Goal: Task Accomplishment & Management: Use online tool/utility

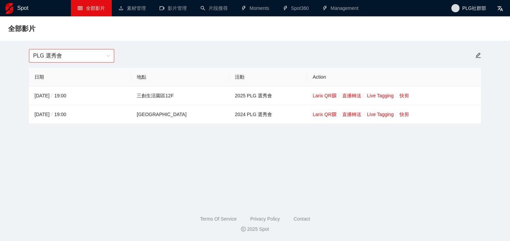
click at [87, 55] on span "PLG 選秀會" at bounding box center [71, 55] width 77 height 13
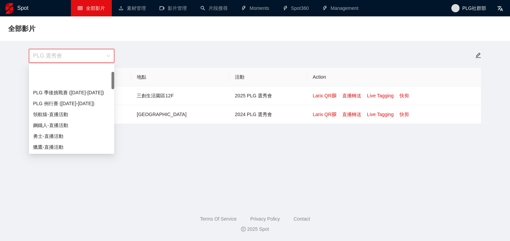
scroll to position [33, 0]
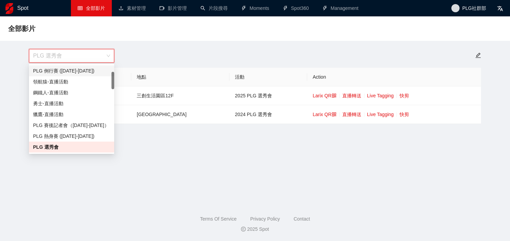
click at [83, 73] on div "PLG 例行賽 ([DATE]-[DATE])" at bounding box center [71, 70] width 77 height 7
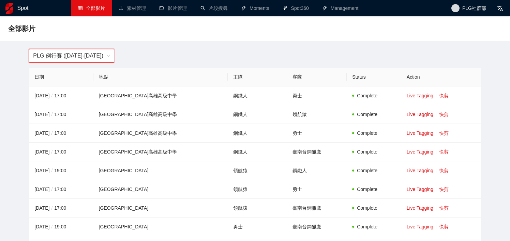
click at [85, 57] on span "PLG 例行賽 ([DATE]-[DATE])" at bounding box center [71, 55] width 77 height 13
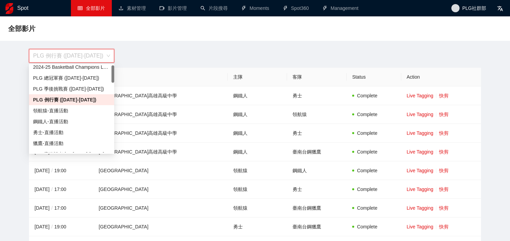
scroll to position [0, 0]
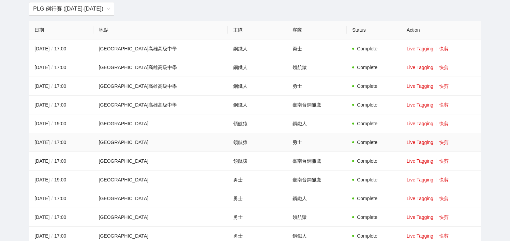
scroll to position [56, 0]
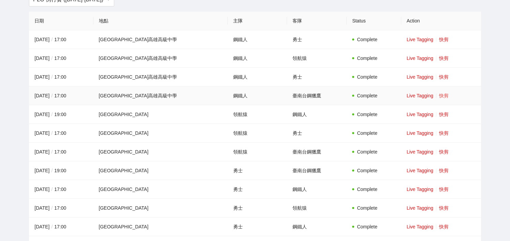
click at [439, 97] on link "快剪" at bounding box center [444, 95] width 10 height 5
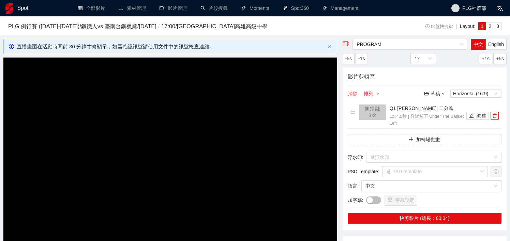
click at [351, 96] on button "清除" at bounding box center [352, 94] width 10 height 8
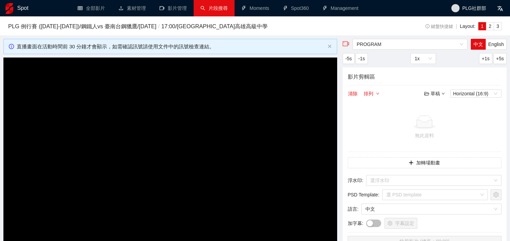
click at [216, 11] on link "片段搜尋" at bounding box center [213, 7] width 27 height 5
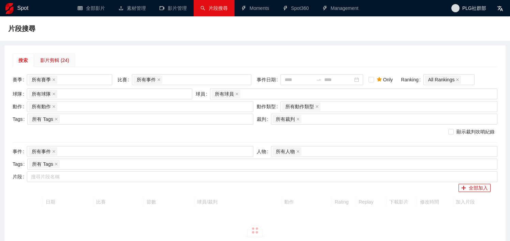
click at [64, 62] on div "影片剪輯 (24)" at bounding box center [54, 60] width 29 height 7
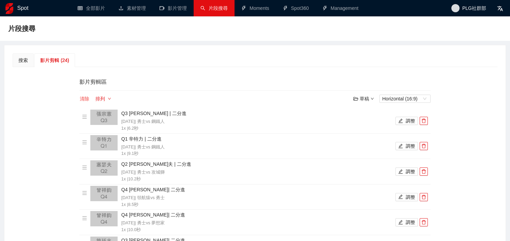
click at [85, 98] on button "清除" at bounding box center [84, 99] width 10 height 8
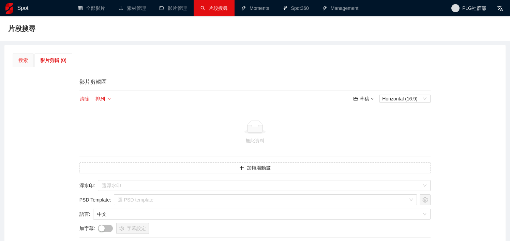
click at [28, 56] on div "搜索" at bounding box center [23, 60] width 21 height 14
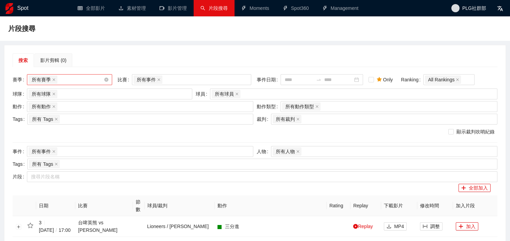
click at [72, 80] on div "所有賽季" at bounding box center [66, 80] width 75 height 10
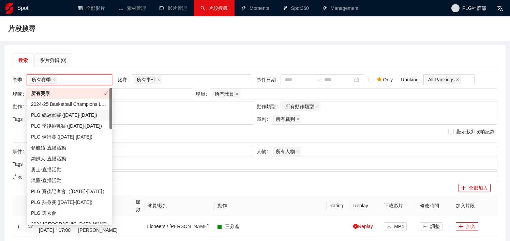
click at [75, 116] on div "PLG 總冠軍賽 ([DATE]-[DATE])" at bounding box center [69, 114] width 77 height 7
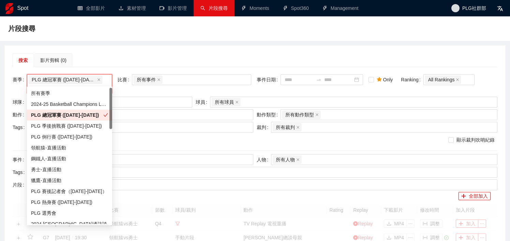
click at [71, 117] on div "PLG 總冠軍賽 ([DATE]-[DATE])" at bounding box center [67, 114] width 72 height 7
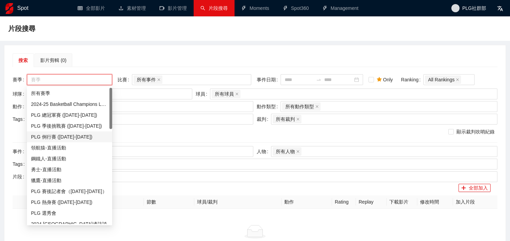
click at [69, 138] on div "PLG 例行賽 ([DATE]-[DATE])" at bounding box center [69, 136] width 77 height 7
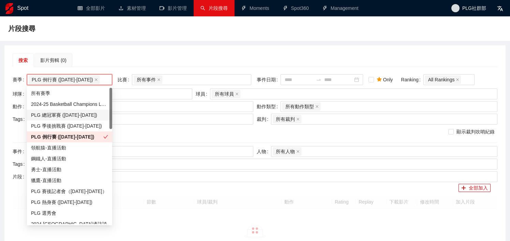
click at [167, 58] on div "搜索 影片剪輯 (0)" at bounding box center [255, 60] width 484 height 14
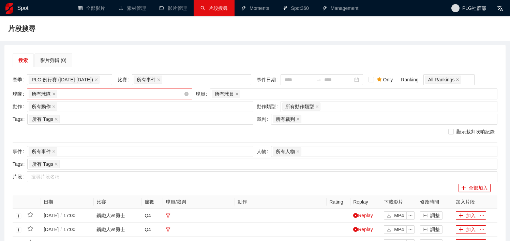
click at [145, 96] on div "所有球隊" at bounding box center [106, 94] width 155 height 10
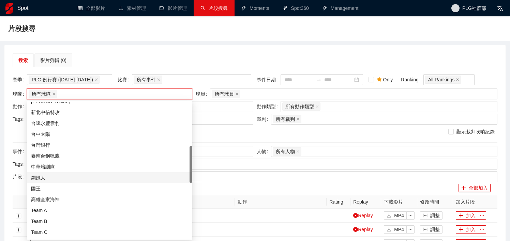
scroll to position [184, 0]
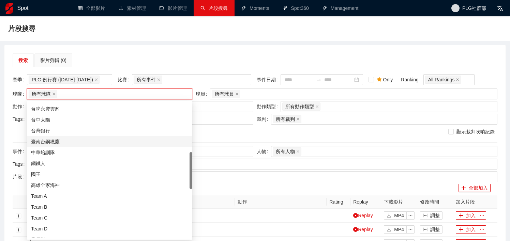
click at [111, 142] on div "臺南台鋼獵鷹" at bounding box center [109, 141] width 157 height 7
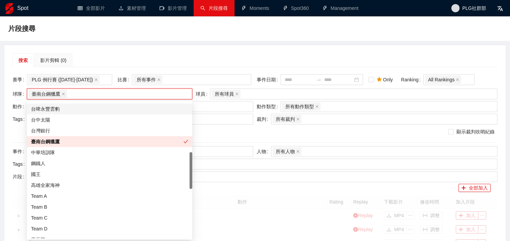
click at [165, 38] on div "片段搜尋" at bounding box center [255, 28] width 510 height 25
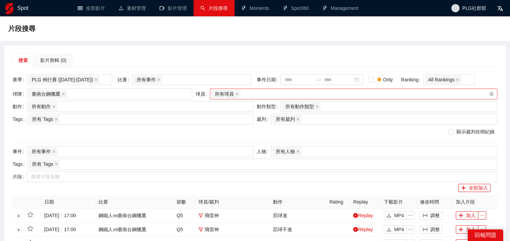
click at [251, 94] on div "所有球員" at bounding box center [350, 94] width 277 height 10
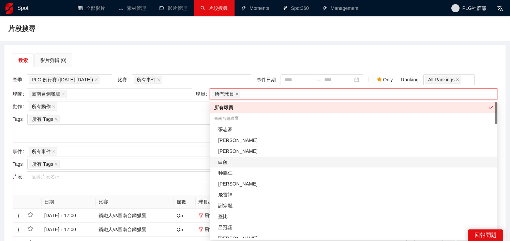
click at [249, 162] on div "白薩" at bounding box center [355, 161] width 275 height 7
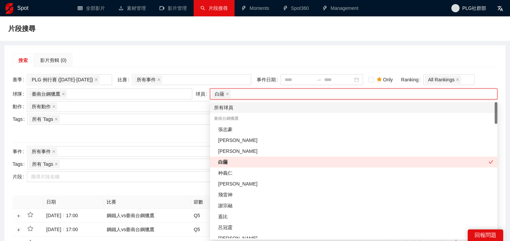
click at [221, 61] on div "搜索 影片剪輯 (0)" at bounding box center [255, 60] width 484 height 14
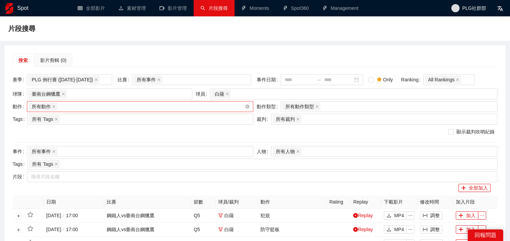
click at [140, 106] on div "所有動作 + 0 ..." at bounding box center [137, 107] width 216 height 10
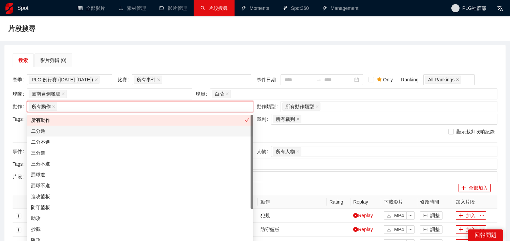
click at [122, 134] on div "二分進" at bounding box center [140, 130] width 218 height 7
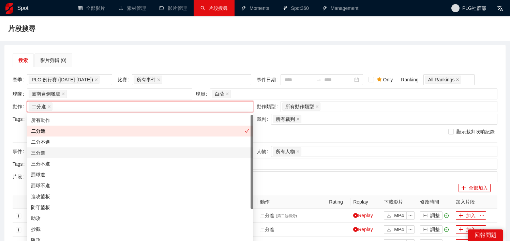
click at [118, 153] on div "三分進" at bounding box center [140, 152] width 218 height 7
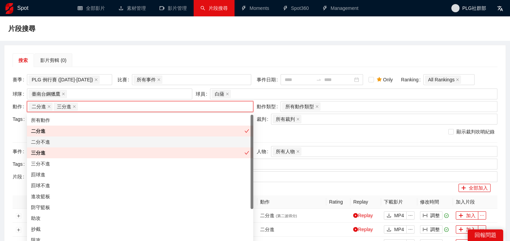
click at [141, 63] on div "搜索 影片剪輯 (0)" at bounding box center [255, 60] width 484 height 14
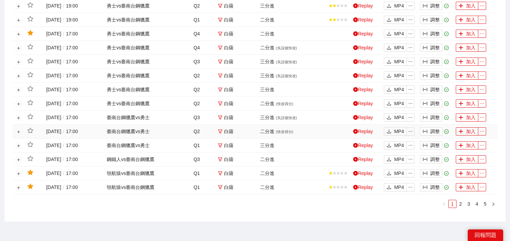
scroll to position [353, 0]
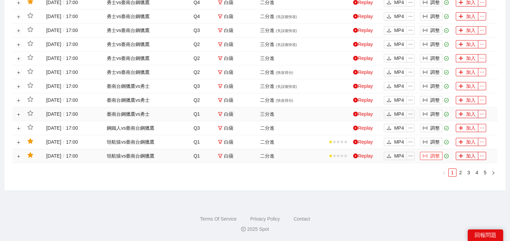
click at [427, 155] on button "調整" at bounding box center [431, 156] width 22 height 8
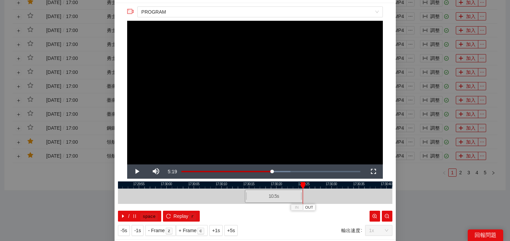
scroll to position [9, 0]
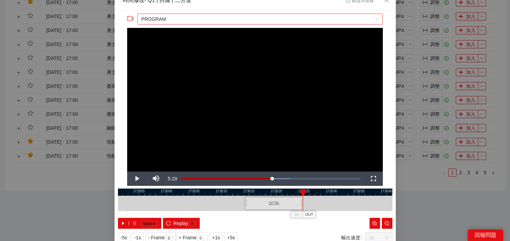
click at [255, 20] on span "PROGRAM" at bounding box center [259, 19] width 237 height 10
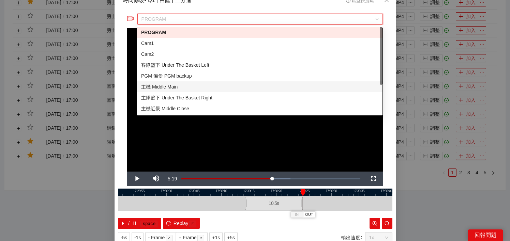
click at [250, 89] on div "主機 Middle Main" at bounding box center [259, 86] width 237 height 7
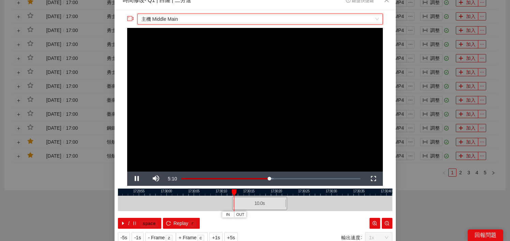
click at [263, 192] on div at bounding box center [255, 192] width 274 height 7
click at [257, 22] on span "主機 Middle Main" at bounding box center [259, 19] width 237 height 10
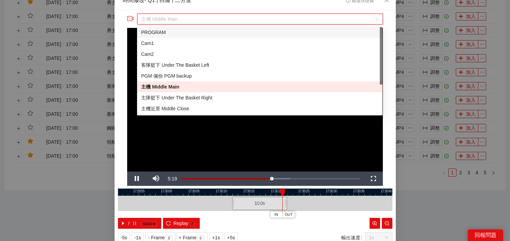
click at [255, 35] on div "PROGRAM" at bounding box center [259, 32] width 237 height 7
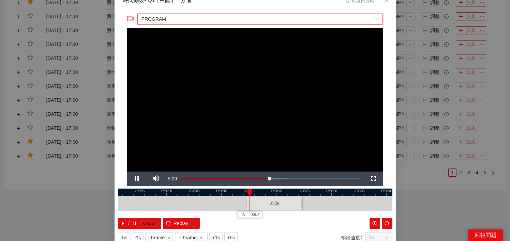
scroll to position [32, 0]
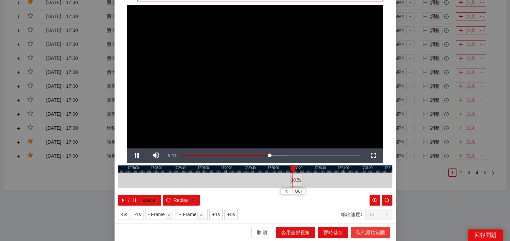
click at [356, 231] on span "取代原始範圍" at bounding box center [370, 232] width 29 height 7
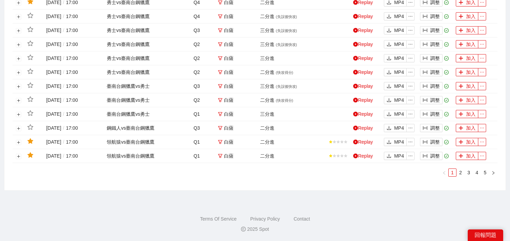
scroll to position [0, 0]
click at [464, 156] on button "加入" at bounding box center [466, 156] width 22 height 8
click at [471, 157] on button "加入" at bounding box center [466, 156] width 22 height 8
click at [433, 142] on button "調整" at bounding box center [431, 142] width 22 height 8
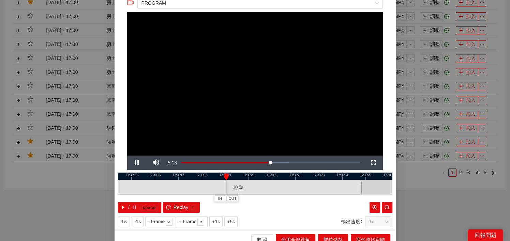
scroll to position [32, 0]
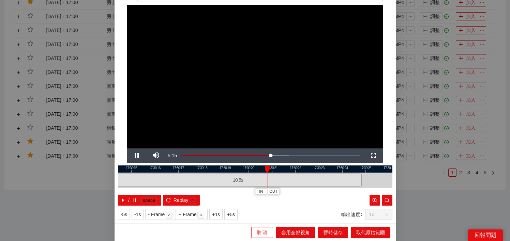
click at [258, 232] on span "取 消" at bounding box center [261, 232] width 11 height 7
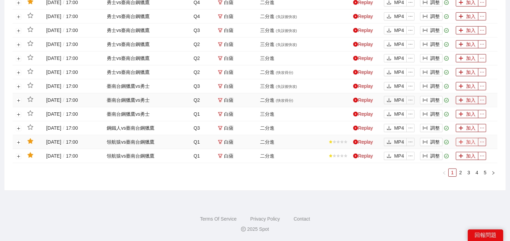
click at [469, 143] on button "加入" at bounding box center [466, 142] width 22 height 8
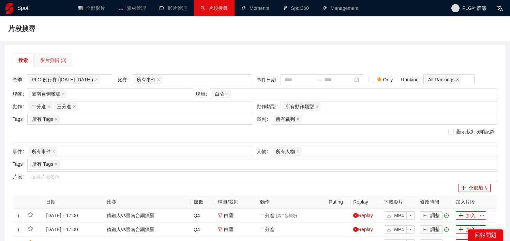
click at [53, 65] on div "影片剪輯 (3)" at bounding box center [53, 60] width 38 height 14
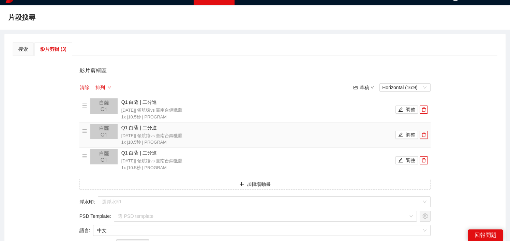
scroll to position [14, 0]
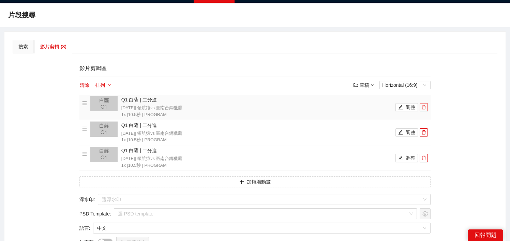
click at [423, 107] on icon "delete" at bounding box center [423, 107] width 5 height 5
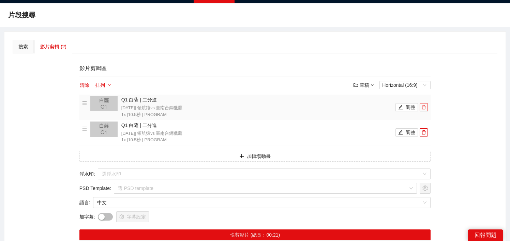
click at [423, 107] on icon "delete" at bounding box center [423, 107] width 5 height 5
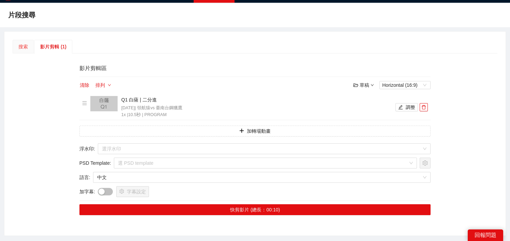
click at [25, 42] on div "搜索" at bounding box center [23, 47] width 21 height 14
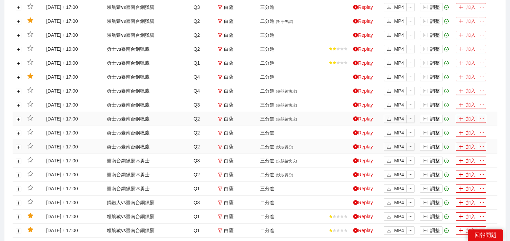
scroll to position [276, 0]
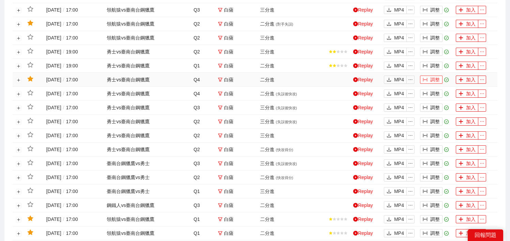
click at [431, 81] on button "調整" at bounding box center [431, 80] width 22 height 8
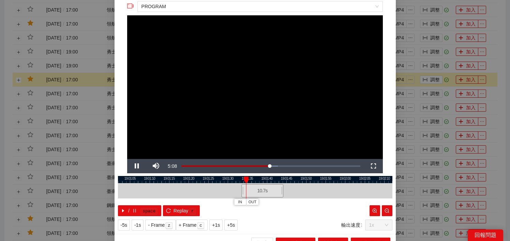
scroll to position [32, 0]
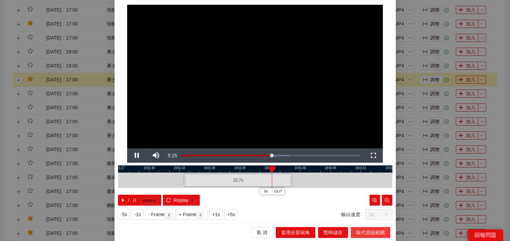
click at [367, 233] on span "取代原始範圍" at bounding box center [370, 232] width 29 height 7
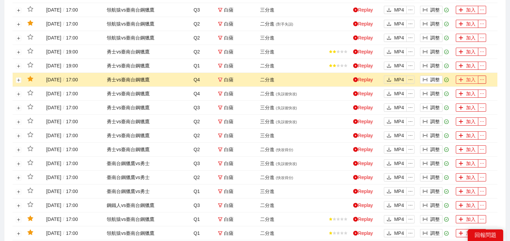
click at [469, 80] on button "加入" at bounding box center [466, 80] width 22 height 8
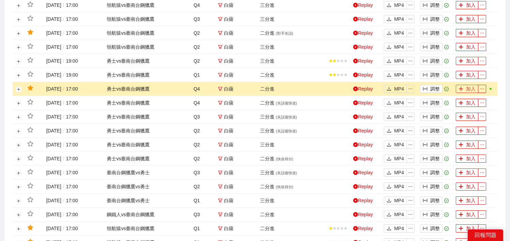
scroll to position [264, 0]
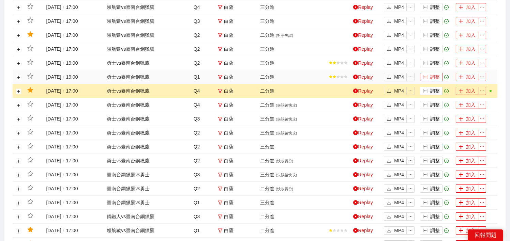
click at [435, 77] on button "調整" at bounding box center [431, 77] width 22 height 8
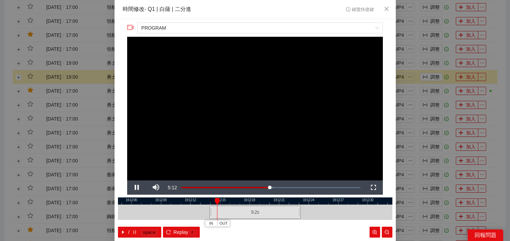
click at [242, 199] on div at bounding box center [255, 201] width 274 height 7
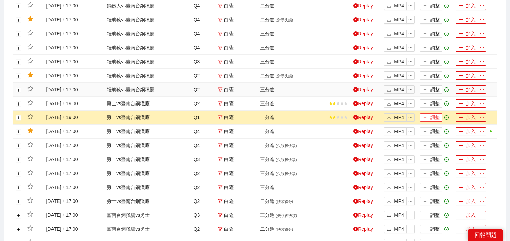
scroll to position [212, 0]
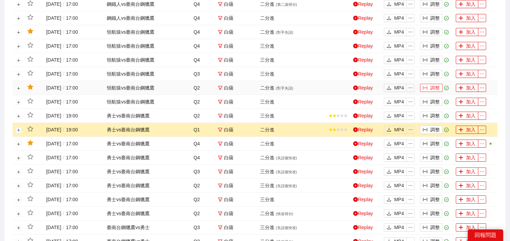
click at [425, 89] on icon "column-width" at bounding box center [424, 87] width 5 height 5
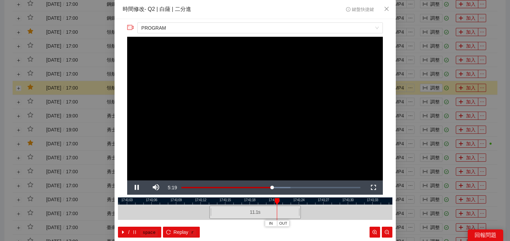
scroll to position [32, 0]
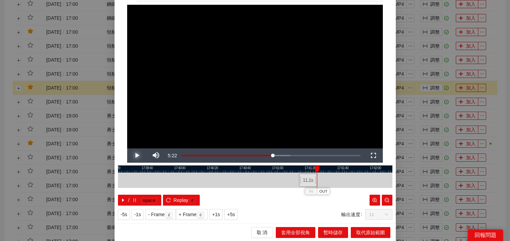
click at [137, 156] on span "Video Player" at bounding box center [136, 156] width 19 height 0
click at [324, 192] on span "OUT" at bounding box center [324, 192] width 8 height 6
click at [377, 233] on span "取代原始範圍" at bounding box center [370, 232] width 29 height 7
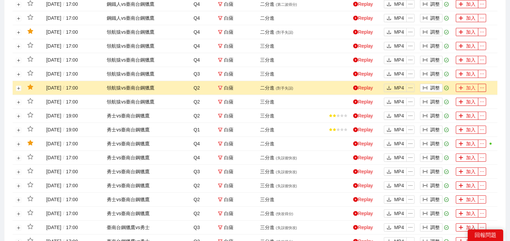
click at [464, 86] on button "加入" at bounding box center [466, 88] width 22 height 8
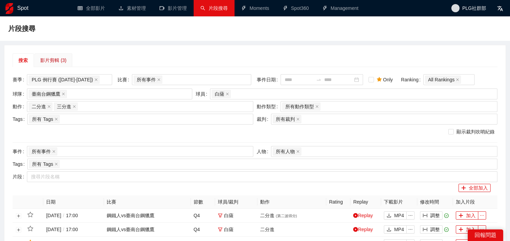
click at [61, 63] on div "影片剪輯 (3)" at bounding box center [53, 60] width 26 height 7
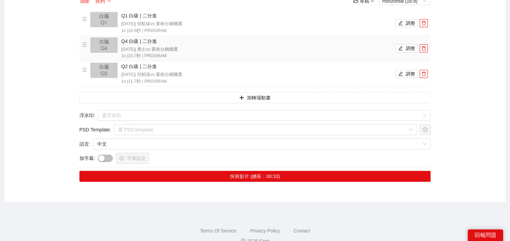
scroll to position [110, 0]
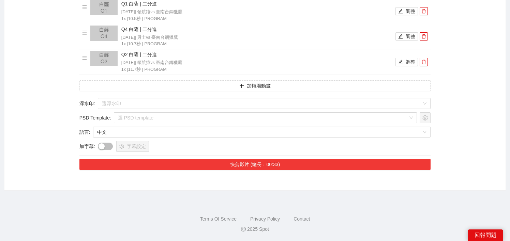
click at [242, 168] on button "快剪影片 (總長：00:33)" at bounding box center [254, 164] width 351 height 11
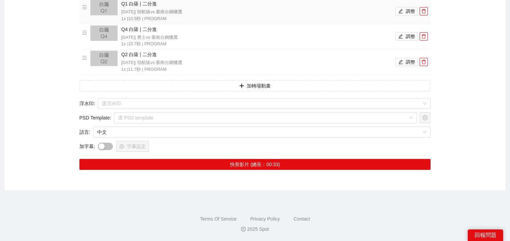
scroll to position [0, 0]
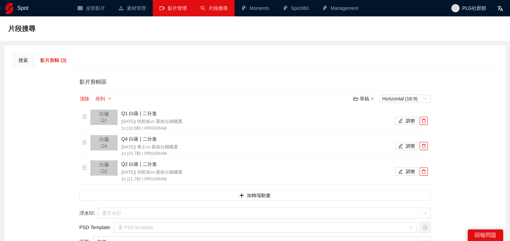
click at [175, 9] on link "影片管理" at bounding box center [172, 7] width 27 height 5
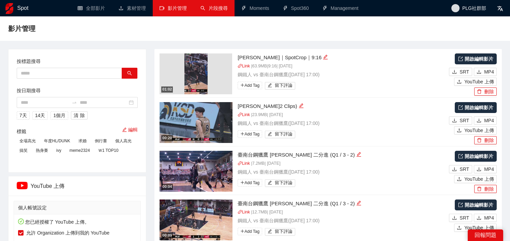
click at [221, 7] on link "片段搜尋" at bounding box center [213, 7] width 27 height 5
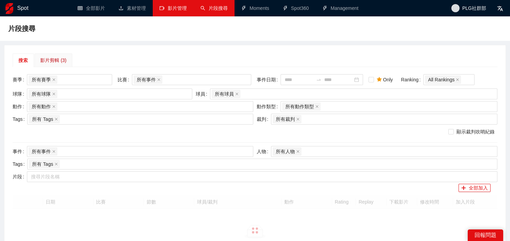
click at [61, 59] on div "影片剪輯 (3)" at bounding box center [53, 60] width 26 height 7
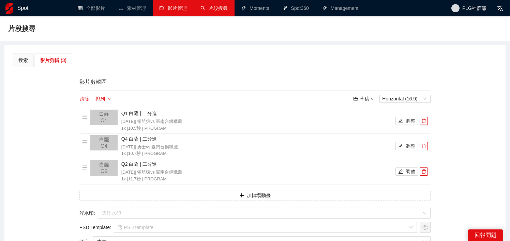
click at [178, 11] on link "影片管理" at bounding box center [172, 7] width 27 height 5
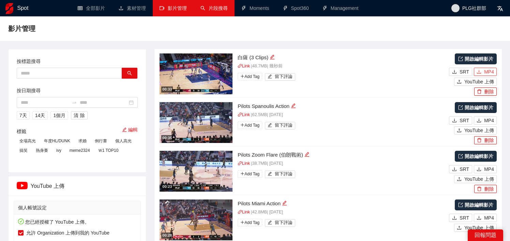
click at [485, 72] on span "MP4" at bounding box center [489, 71] width 10 height 7
